Goal: Task Accomplishment & Management: Manage account settings

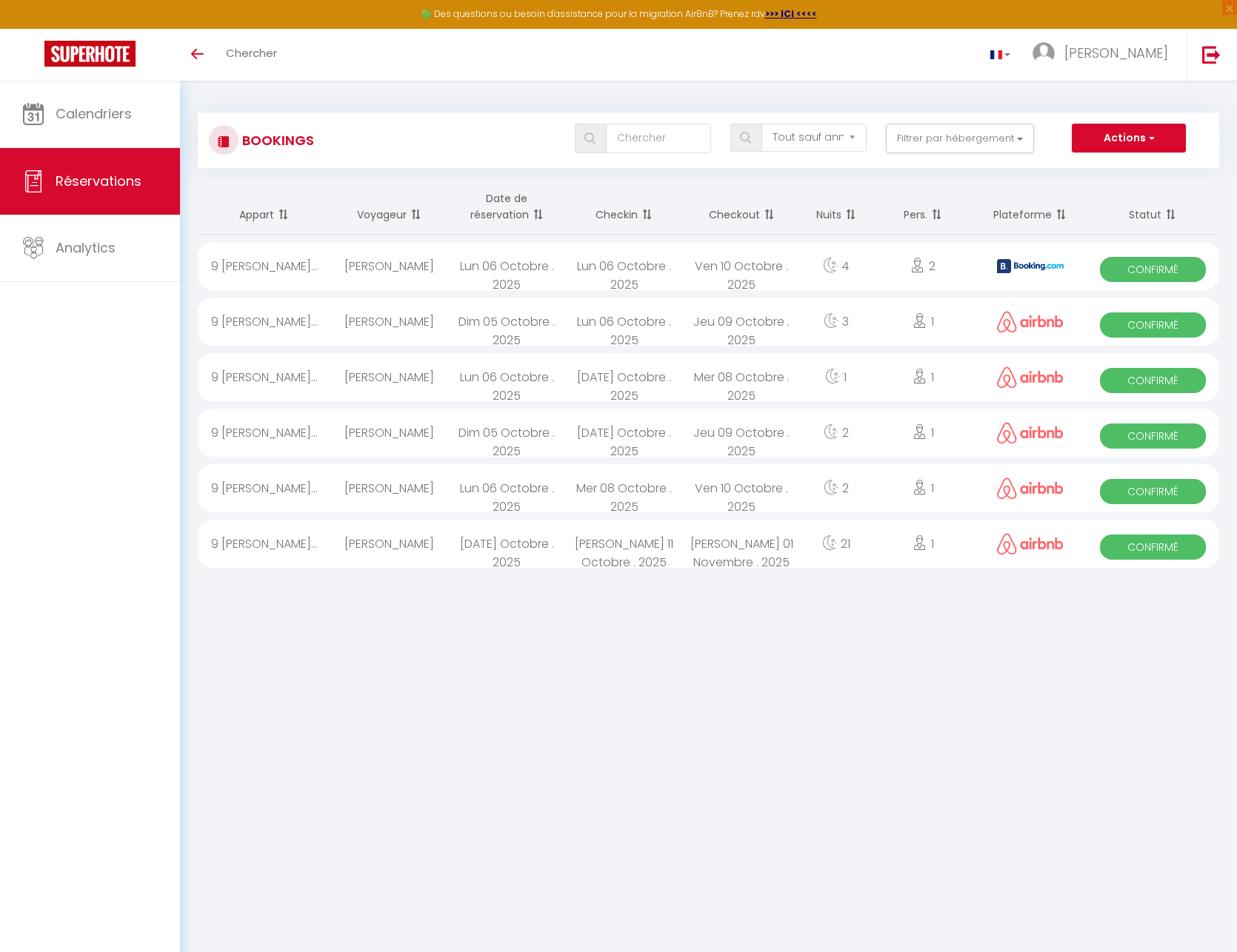
select select "not_cancelled"
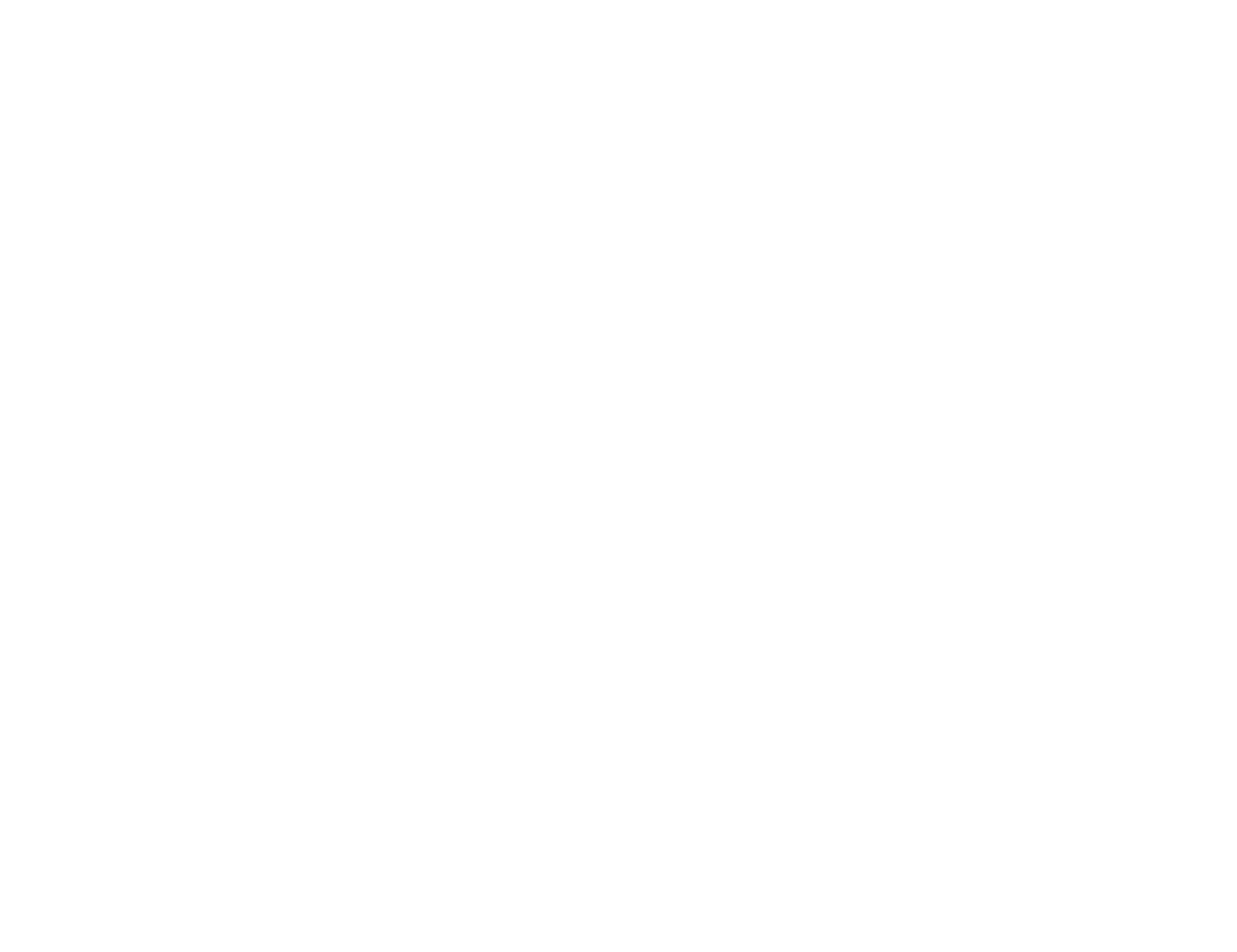
select select "not_cancelled"
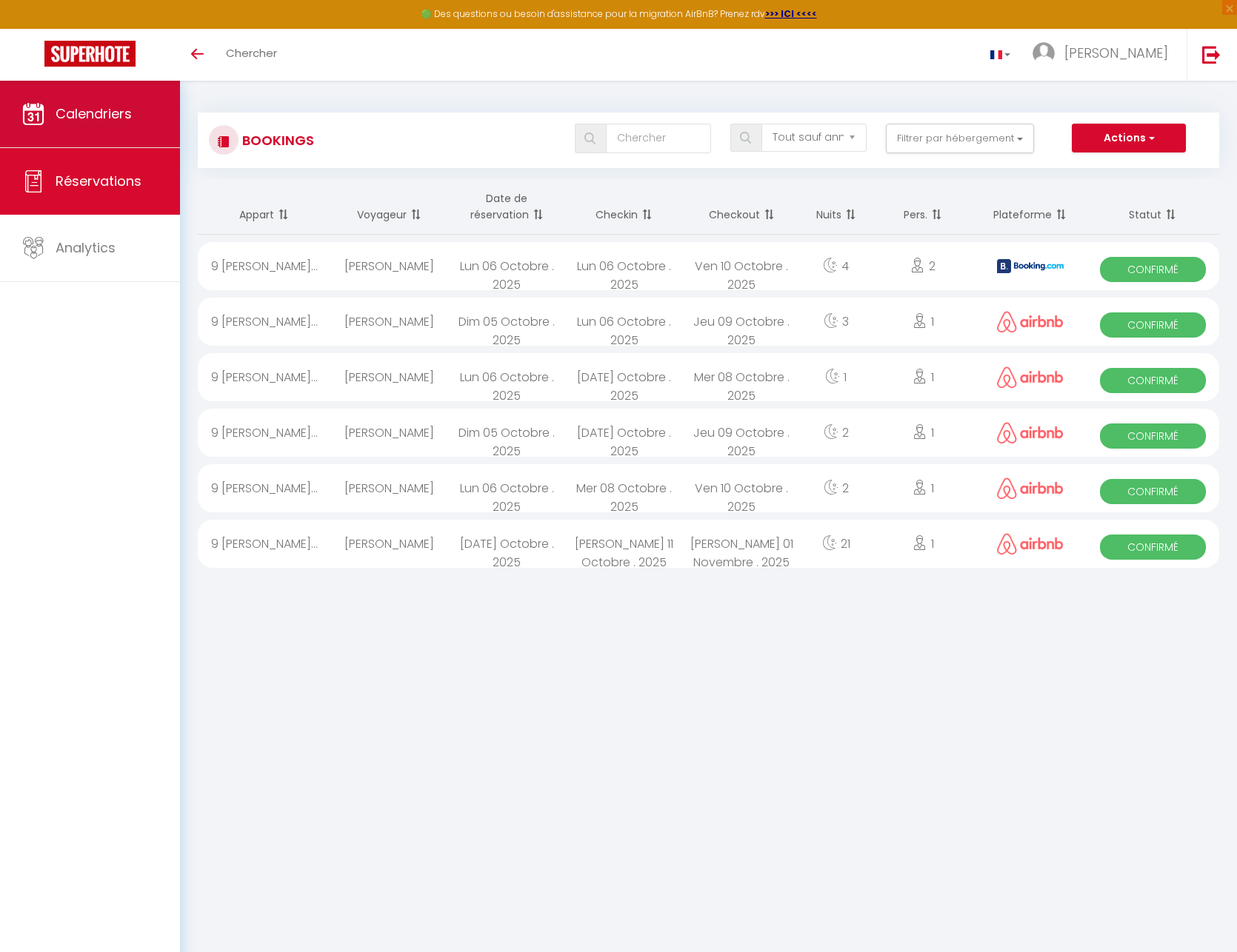
click at [71, 130] on link "Calendriers" at bounding box center [90, 114] width 180 height 66
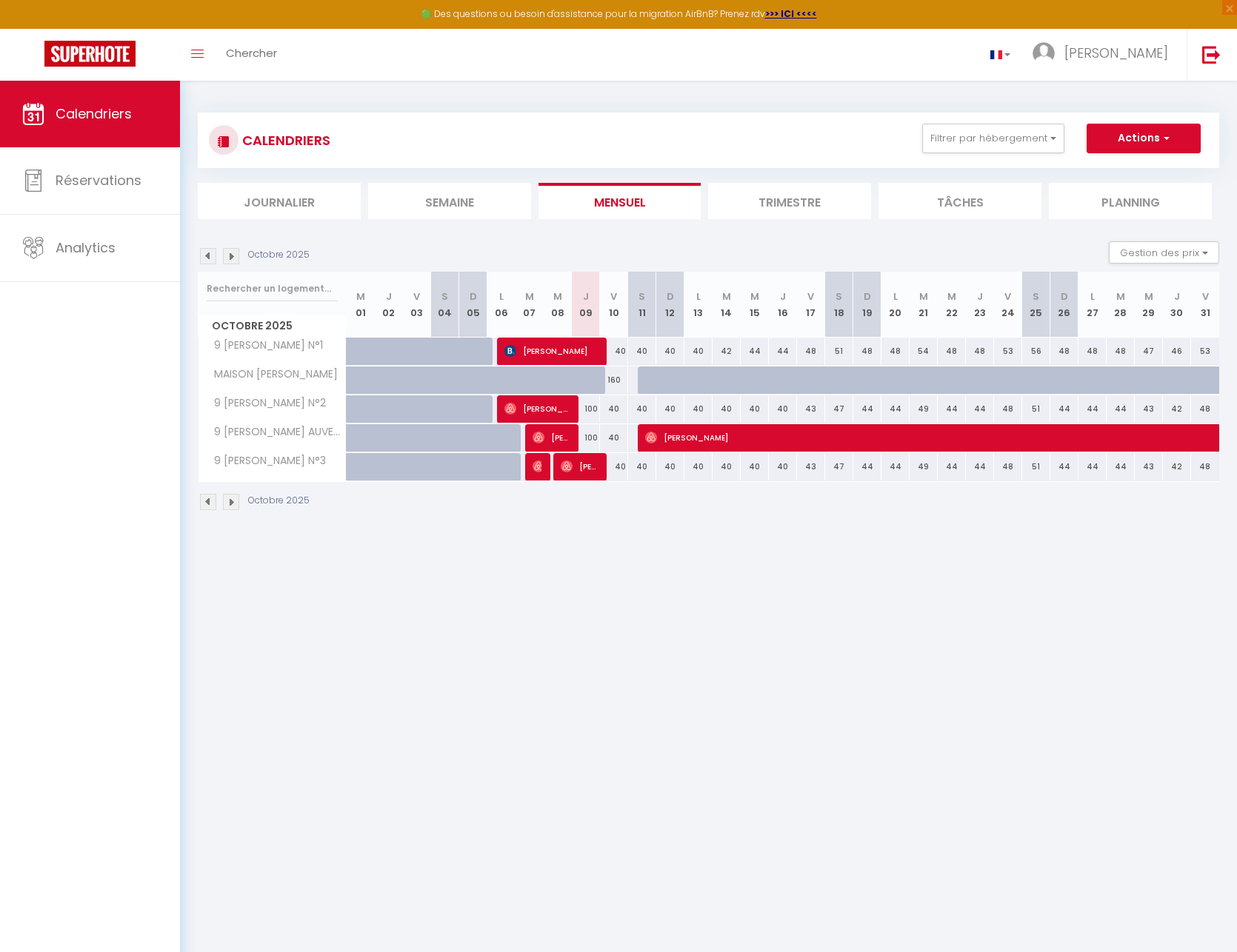
click at [749, 194] on li "Trimestre" at bounding box center [789, 201] width 163 height 36
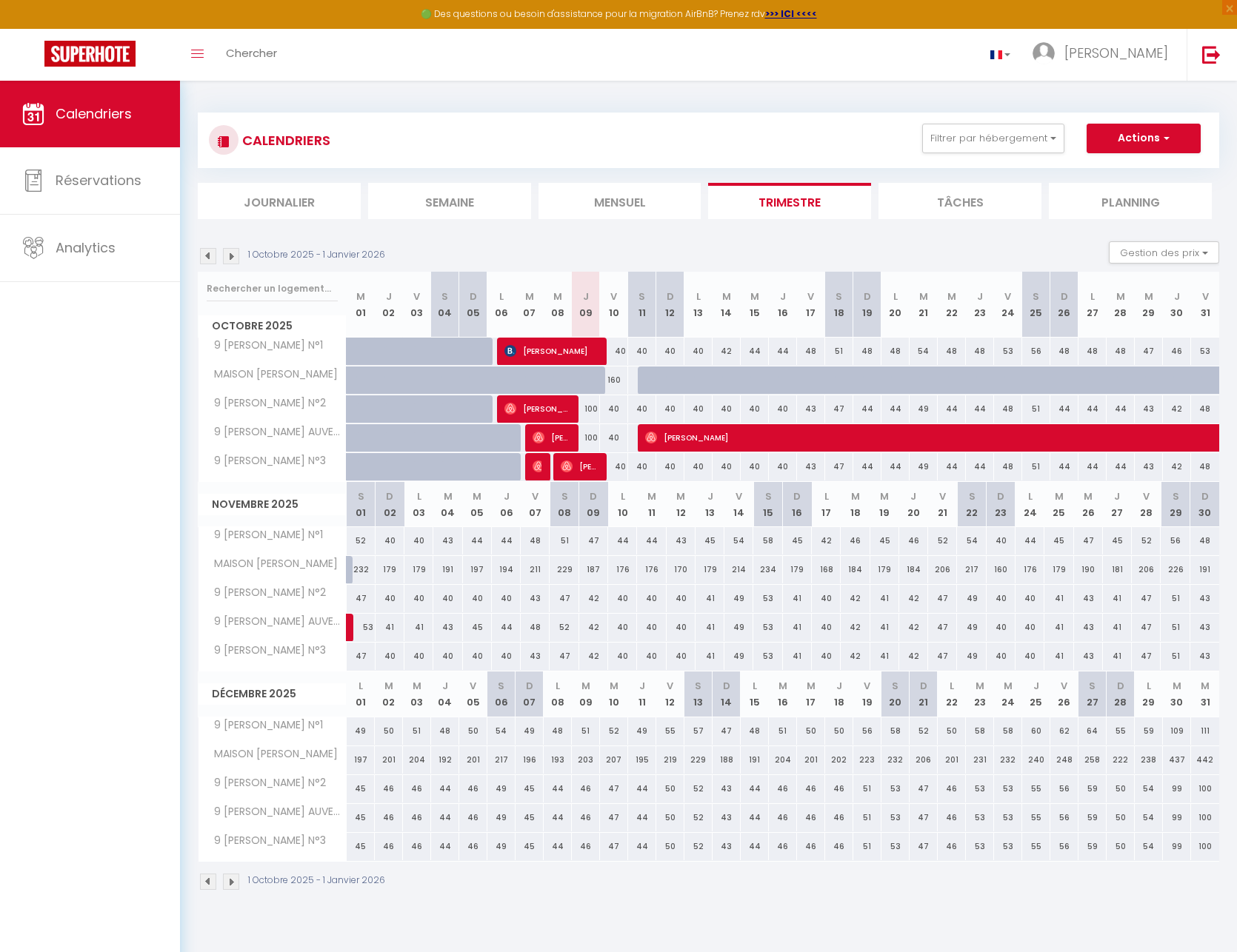
click at [656, 211] on li "Mensuel" at bounding box center [619, 201] width 163 height 36
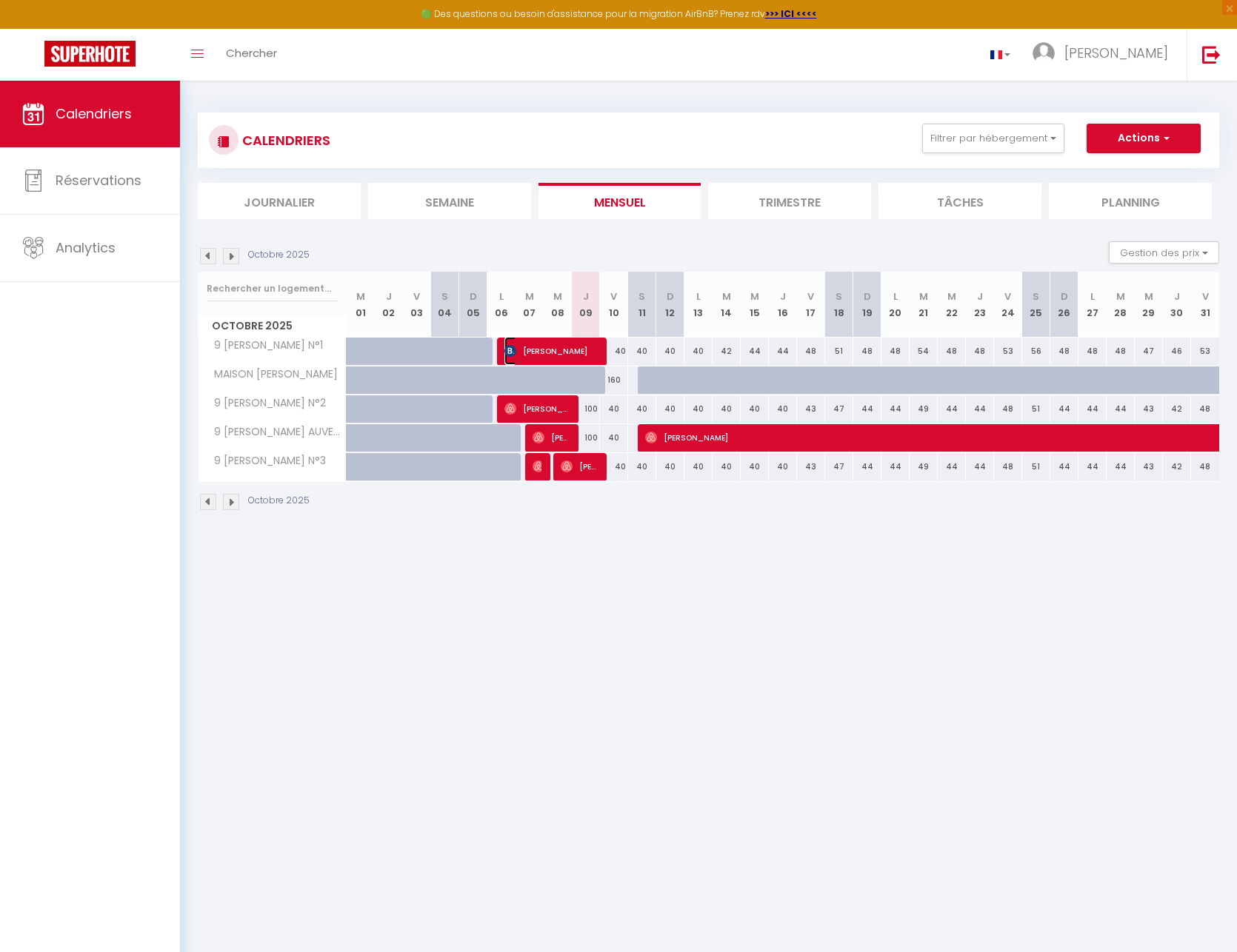
click at [554, 350] on span "[PERSON_NAME]" at bounding box center [551, 351] width 94 height 28
select select "OK"
select select "0"
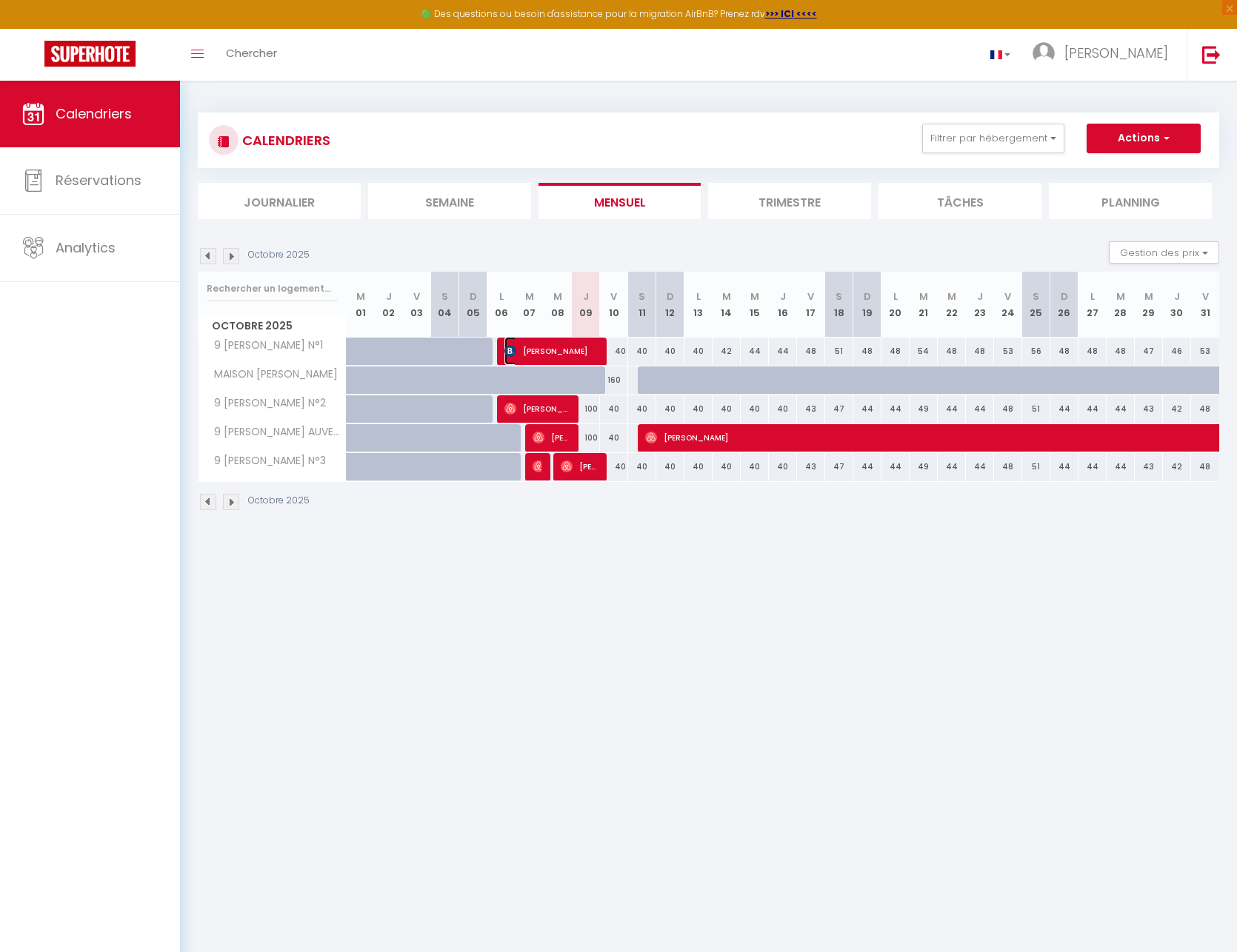
select select "1"
select select
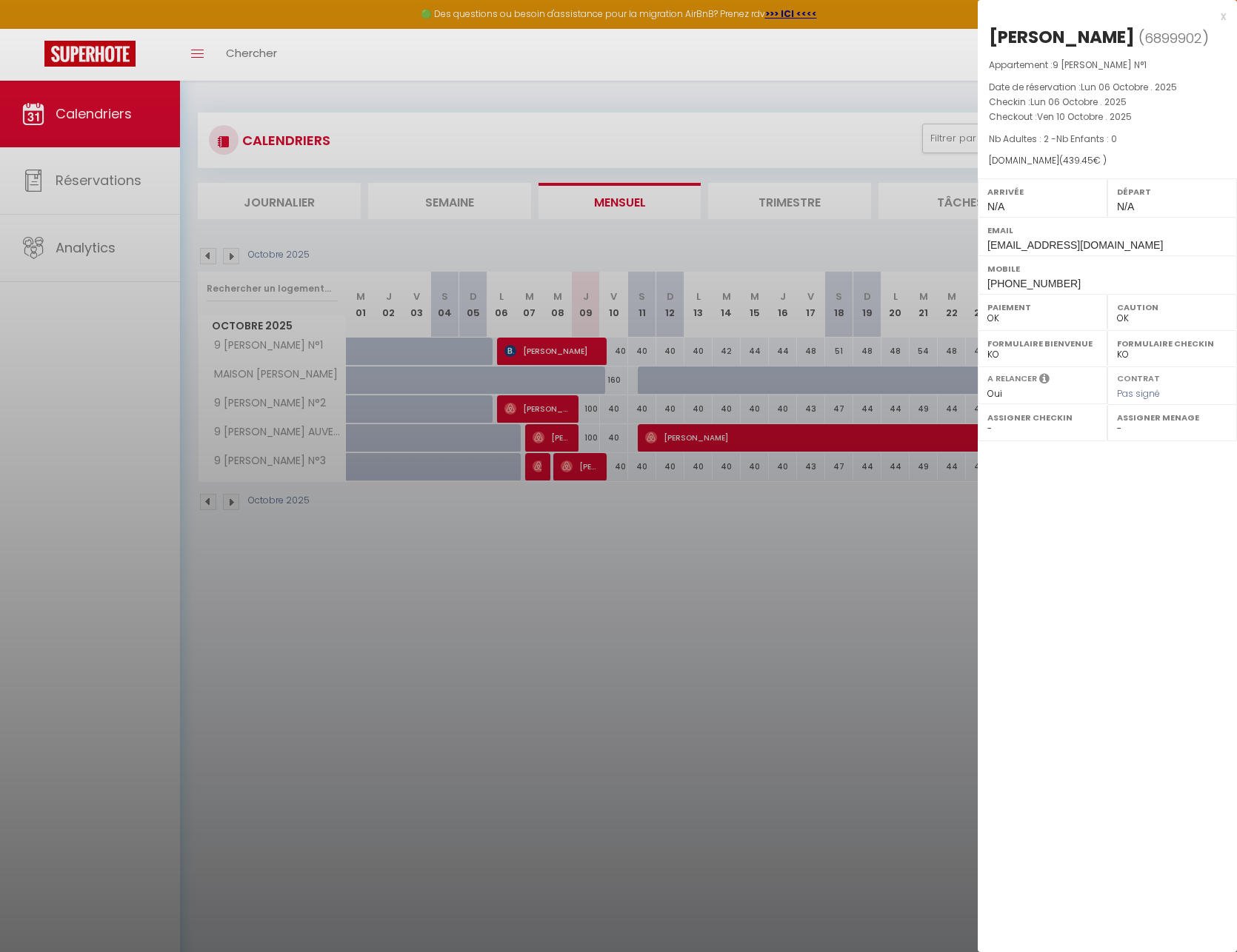
click at [574, 355] on div at bounding box center [618, 476] width 1237 height 952
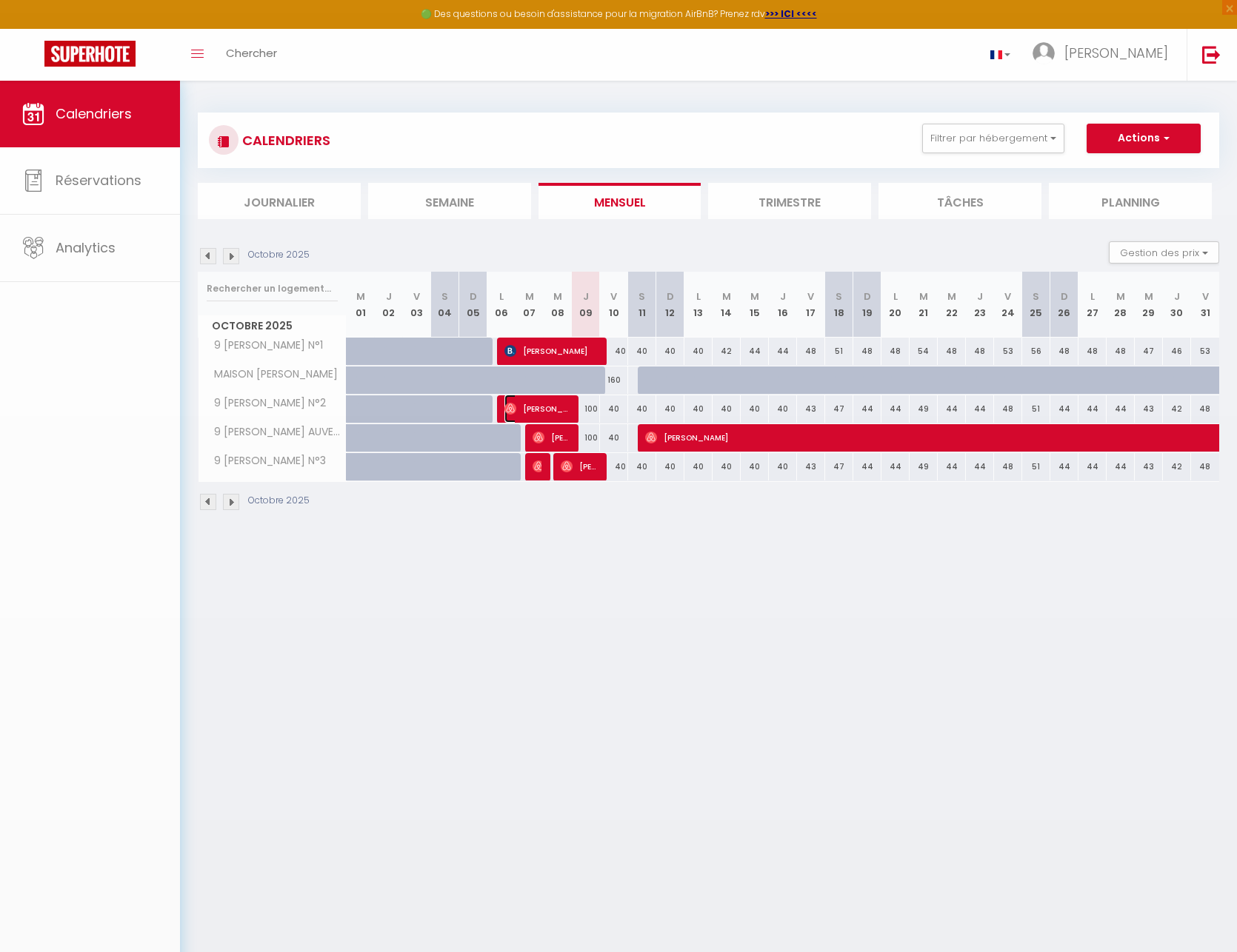
click at [540, 403] on span "[PERSON_NAME]" at bounding box center [537, 408] width 66 height 28
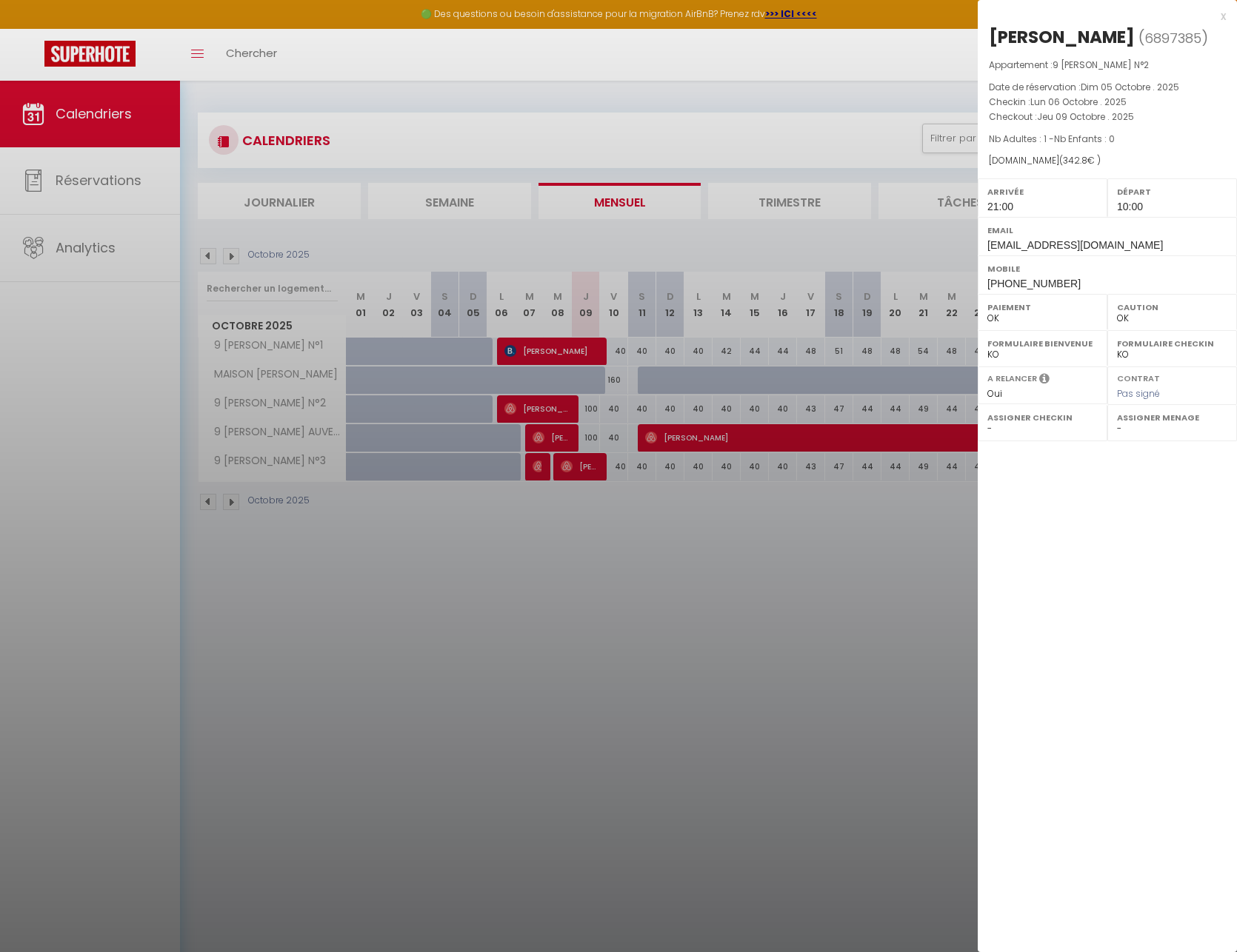
click at [545, 448] on div at bounding box center [618, 476] width 1237 height 952
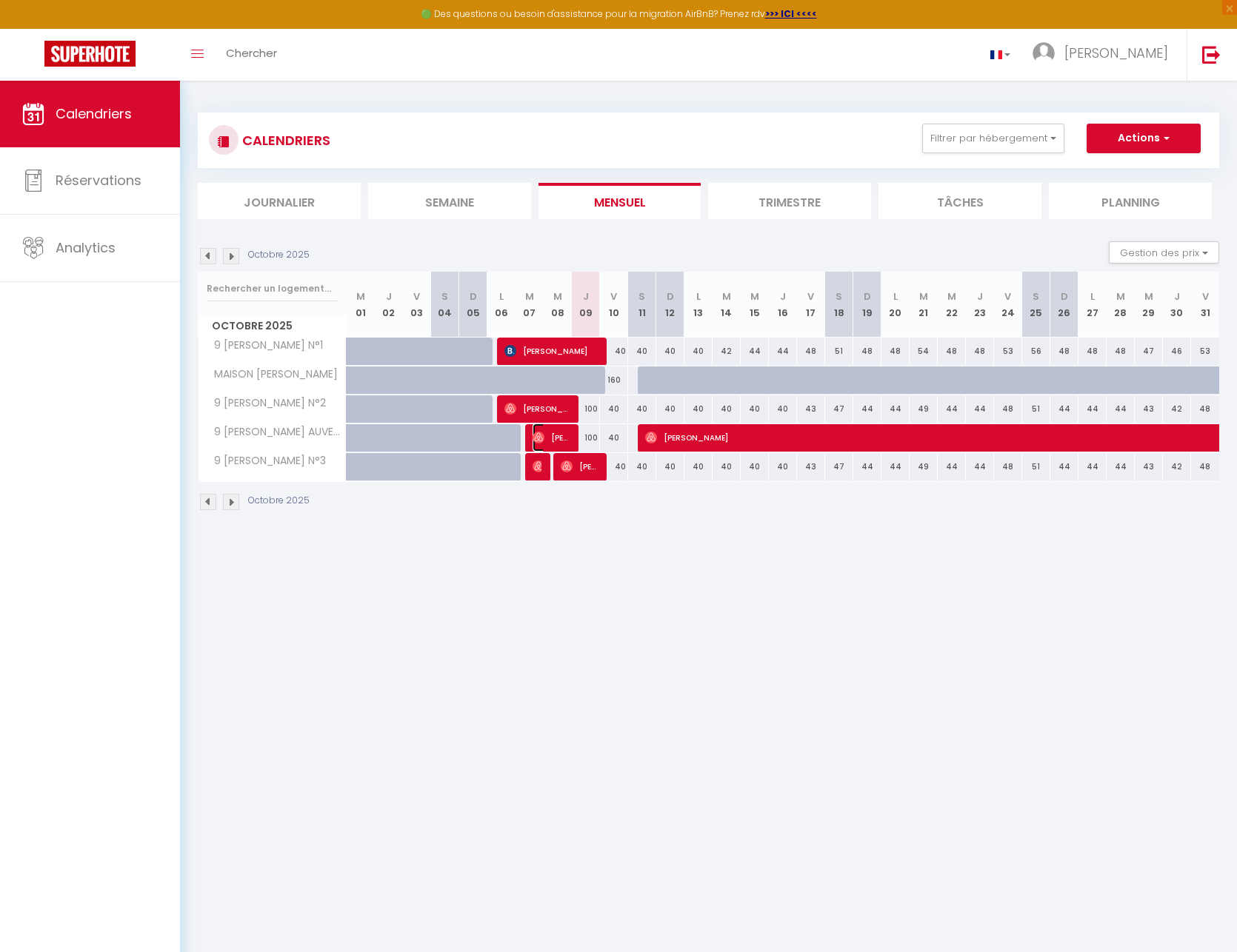
click at [552, 435] on span "[PERSON_NAME]" at bounding box center [551, 438] width 38 height 28
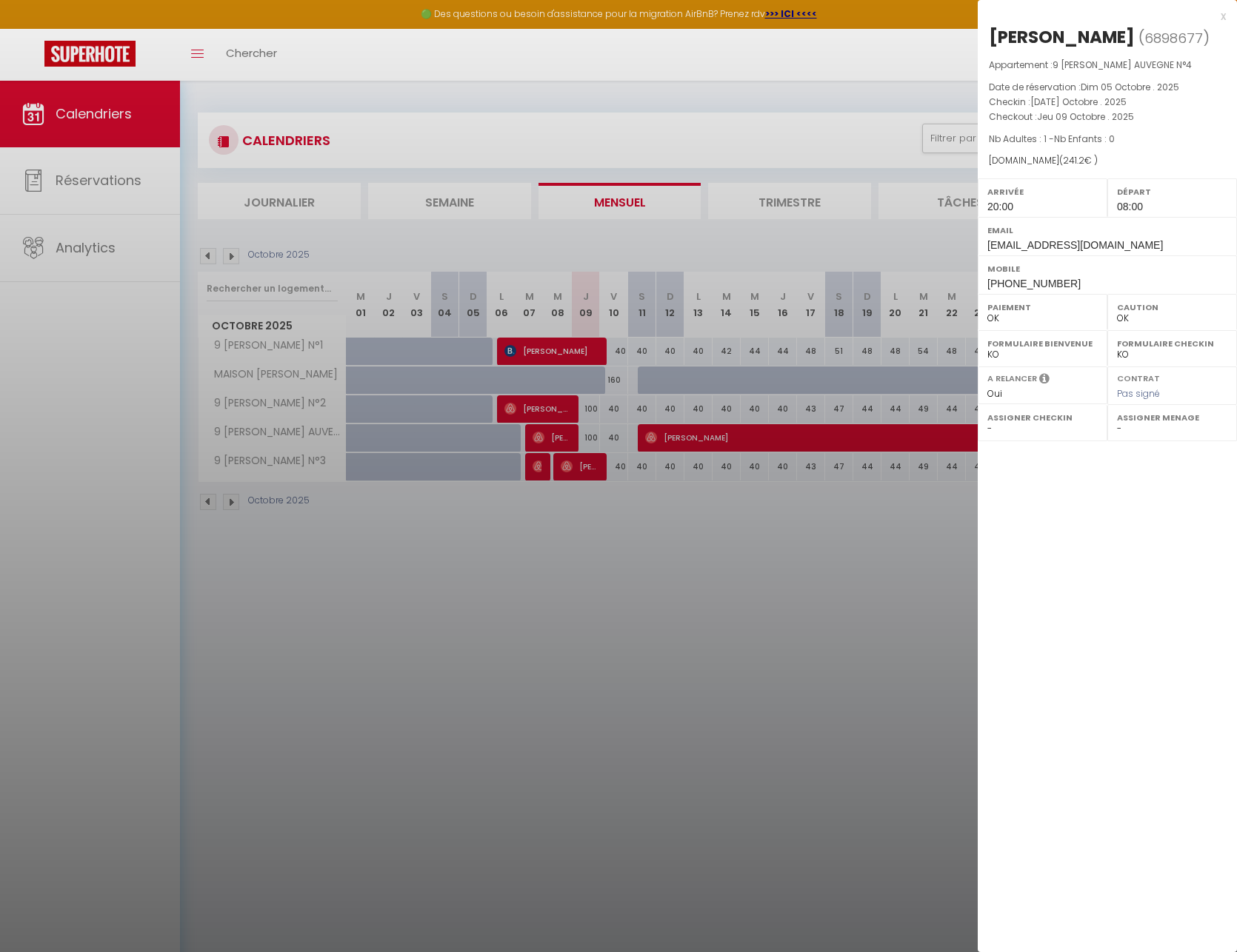
click at [558, 435] on div at bounding box center [618, 476] width 1237 height 952
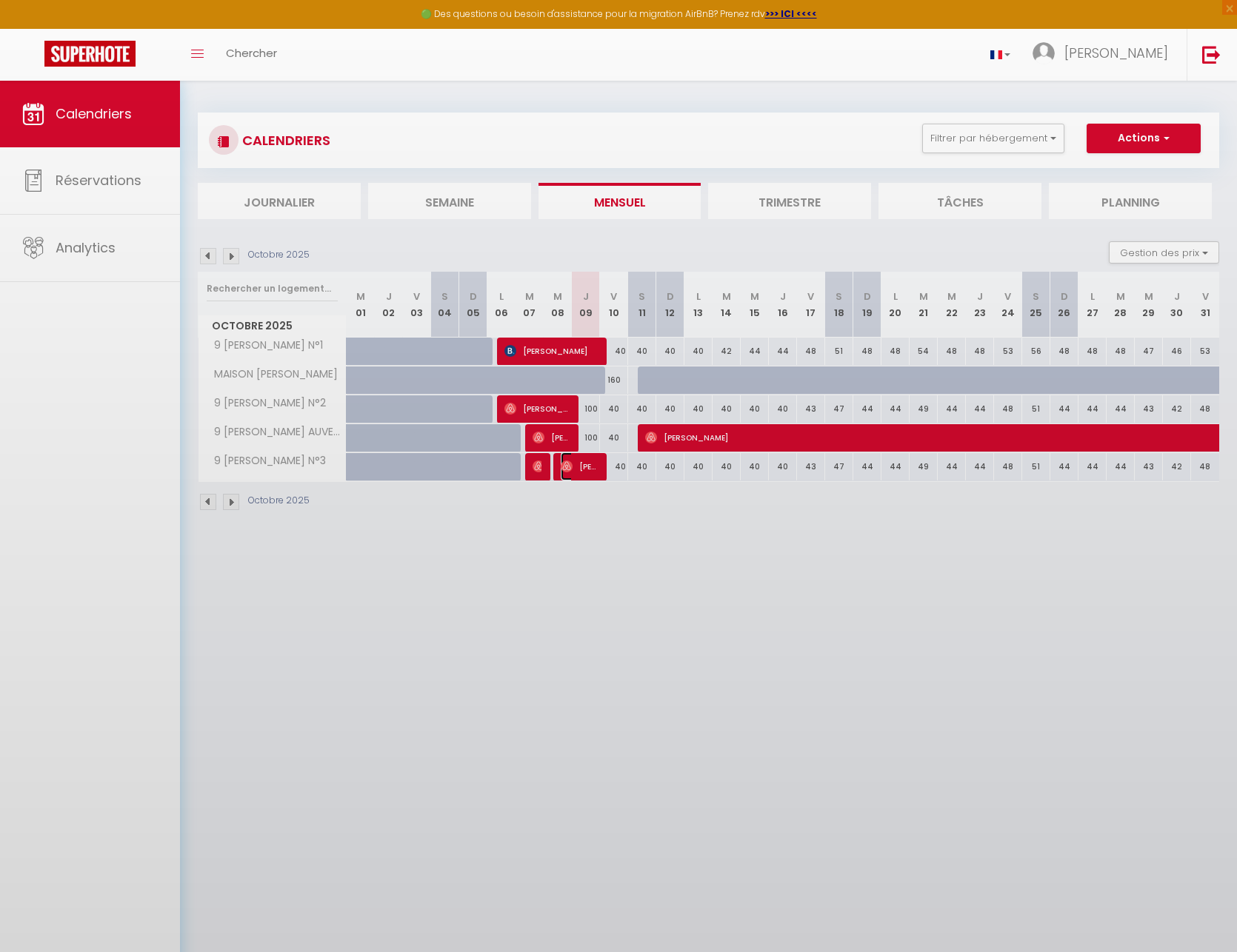
click at [579, 463] on span "[PERSON_NAME]" at bounding box center [580, 466] width 38 height 28
select select "0"
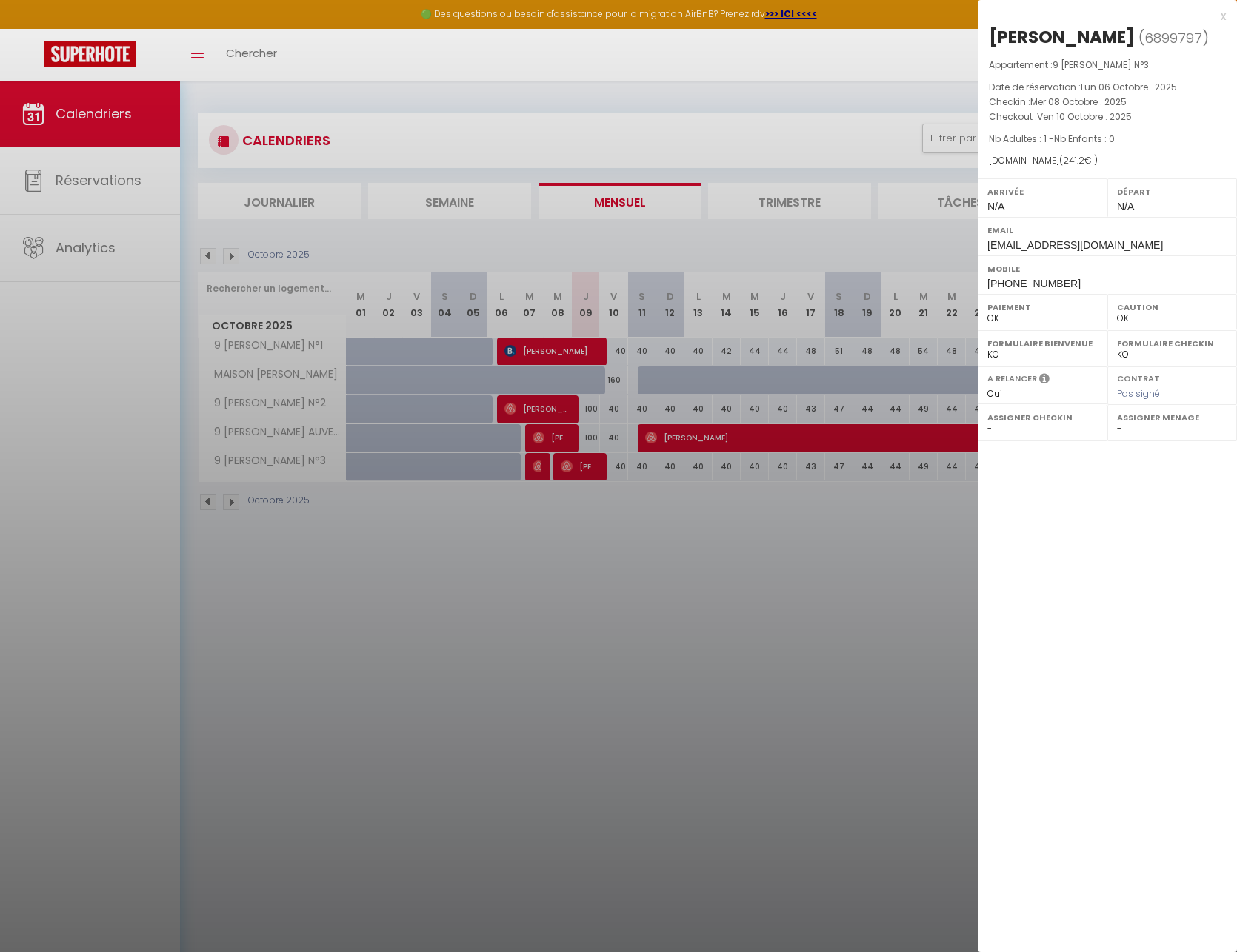
click at [579, 463] on div at bounding box center [618, 476] width 1237 height 952
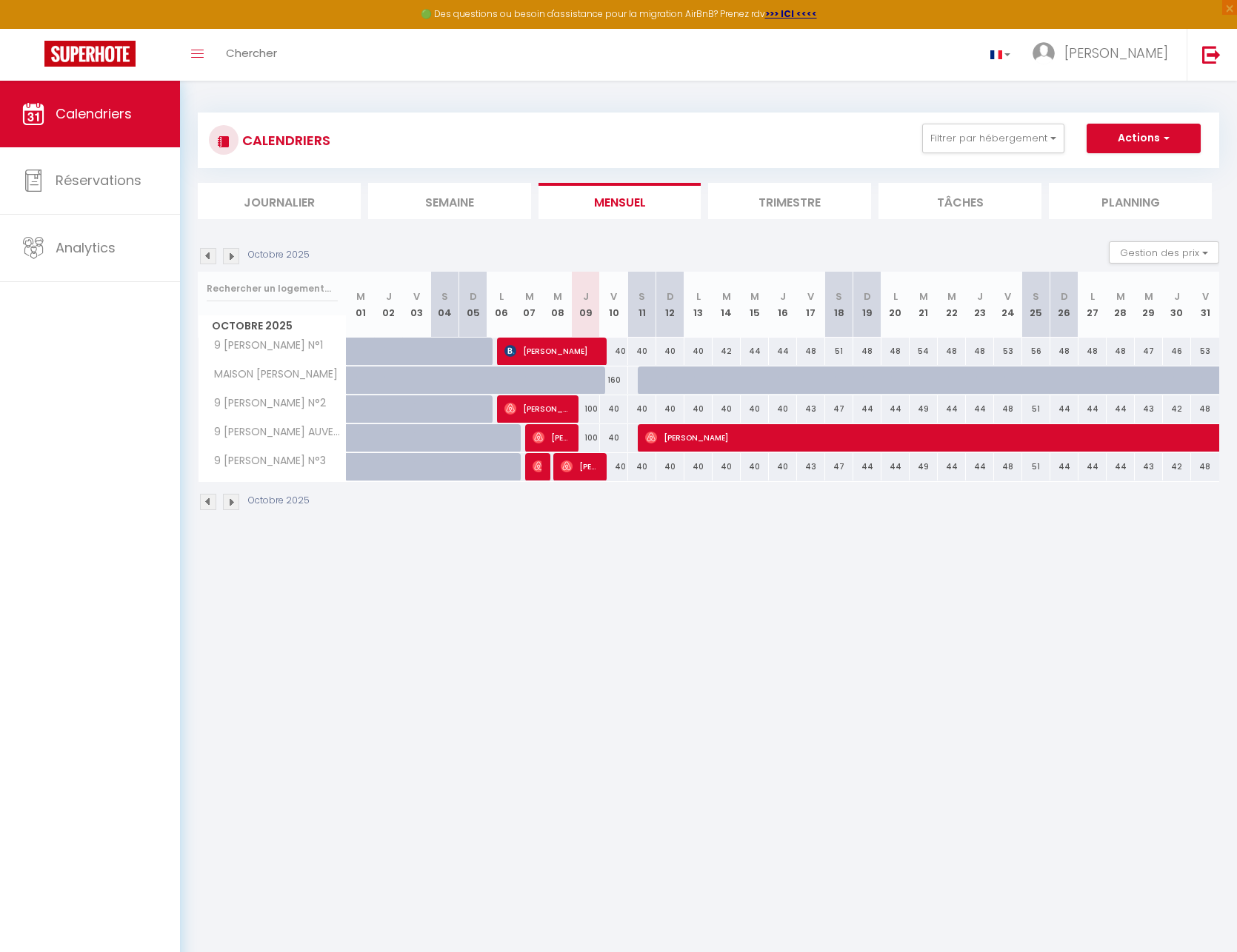
click at [528, 469] on div at bounding box center [539, 467] width 28 height 28
click at [583, 466] on span "[PERSON_NAME]" at bounding box center [580, 466] width 38 height 28
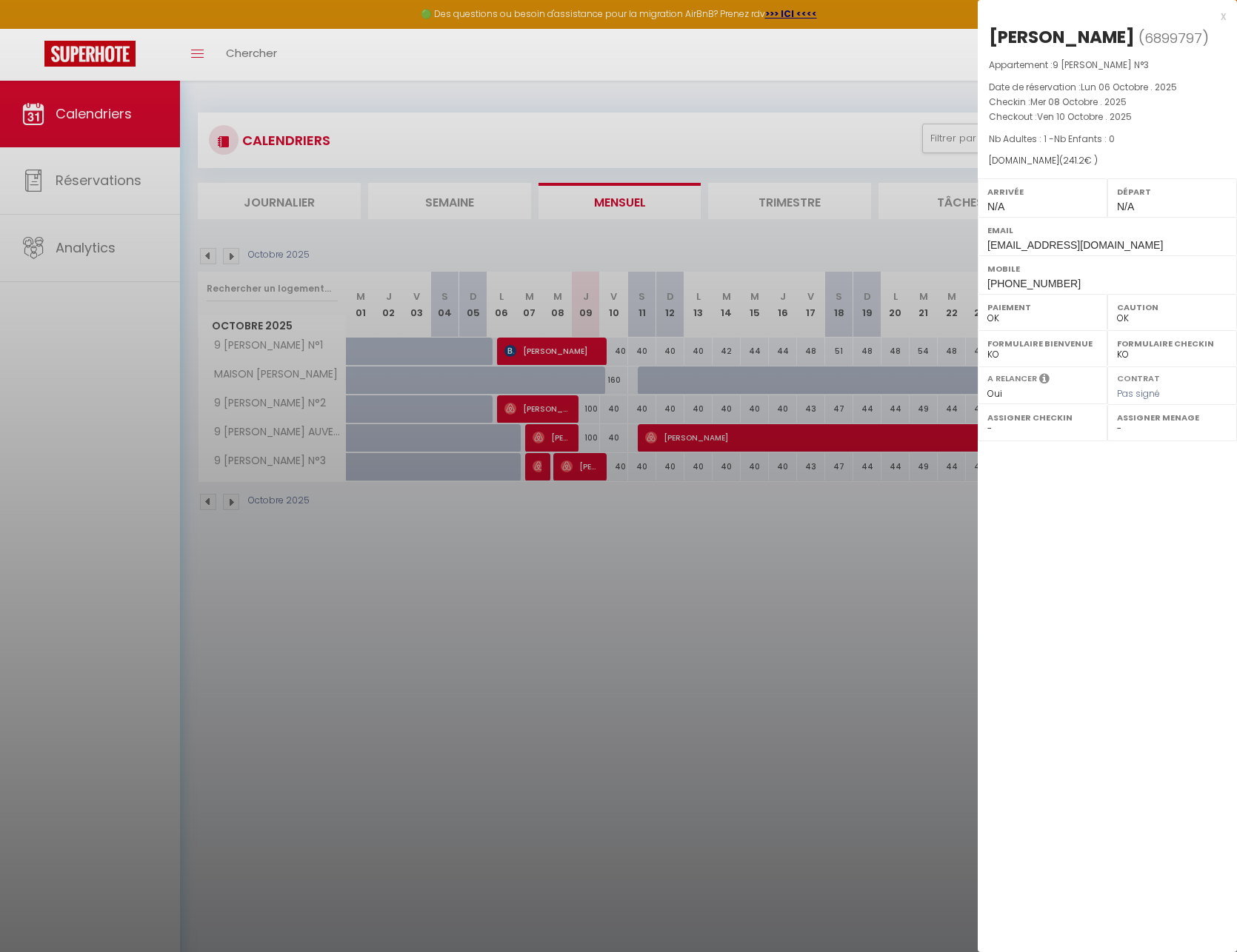
click at [708, 518] on div at bounding box center [618, 476] width 1237 height 952
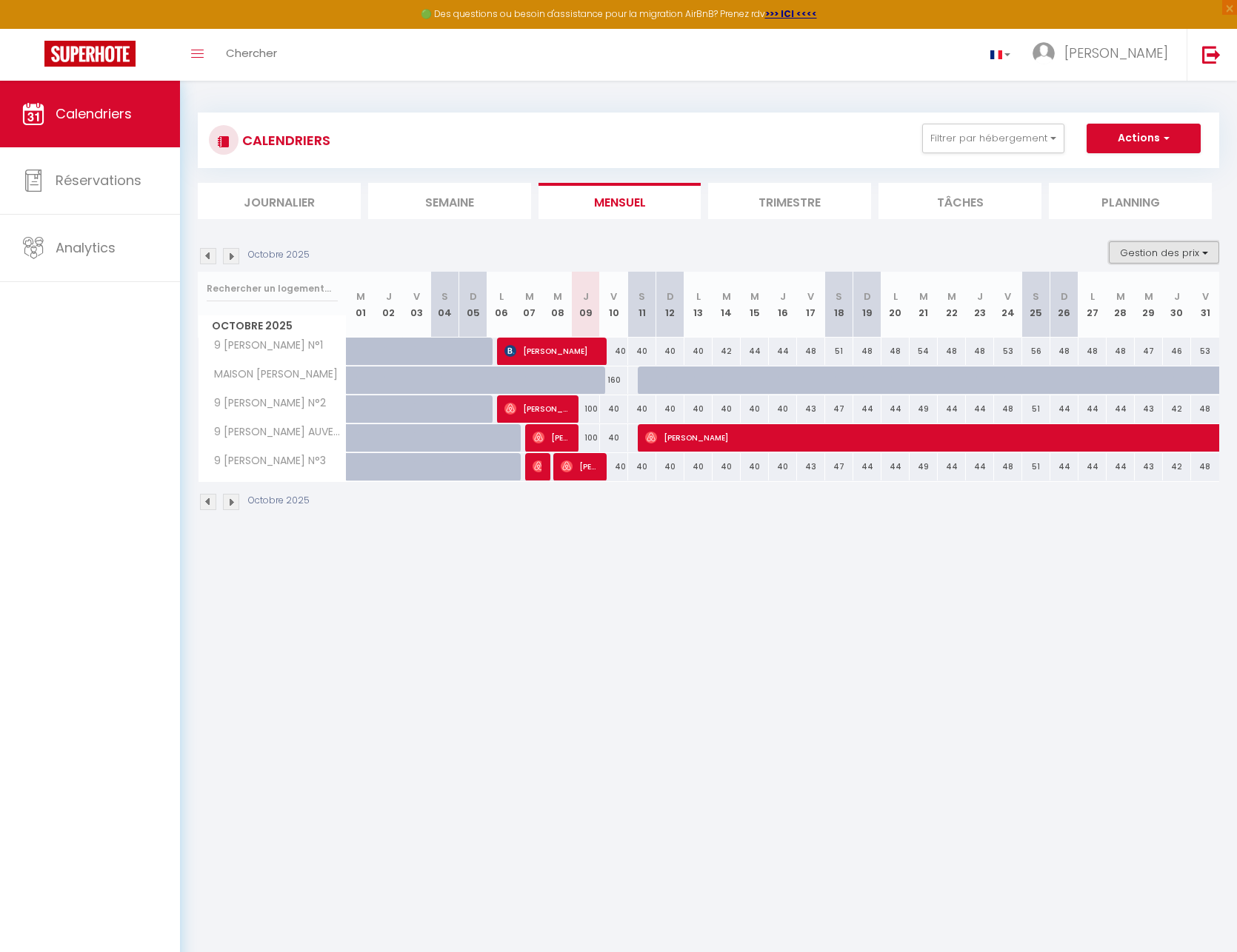
click at [1182, 253] on button "Gestion des prix" at bounding box center [1164, 252] width 110 height 22
click at [815, 659] on body "🟢 Des questions ou besoin d'assistance pour la migration AirBnB? Prenez rdv >>>…" at bounding box center [618, 557] width 1237 height 952
